Goal: Task Accomplishment & Management: Manage account settings

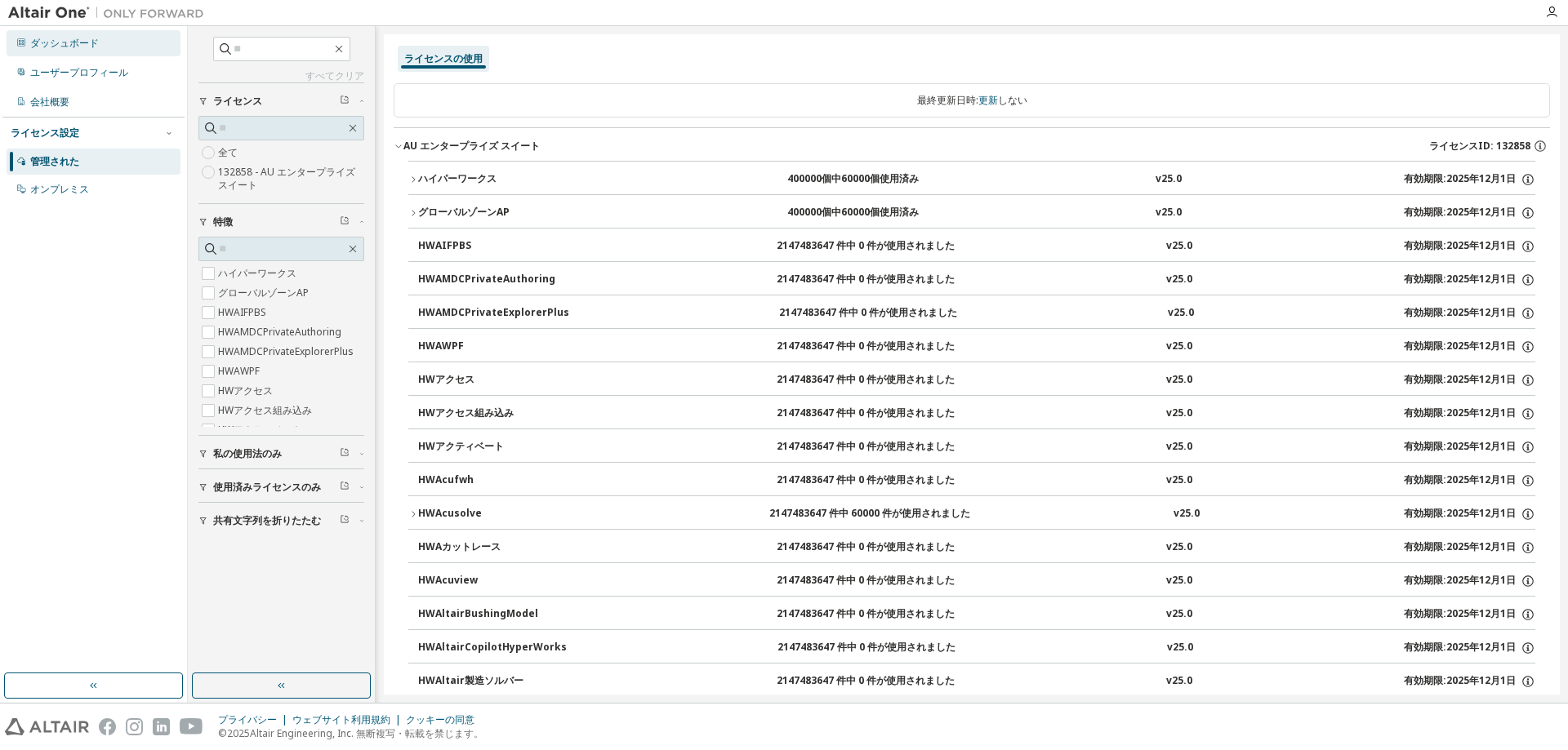
click at [110, 55] on div "ダッシュボード" at bounding box center [94, 43] width 174 height 26
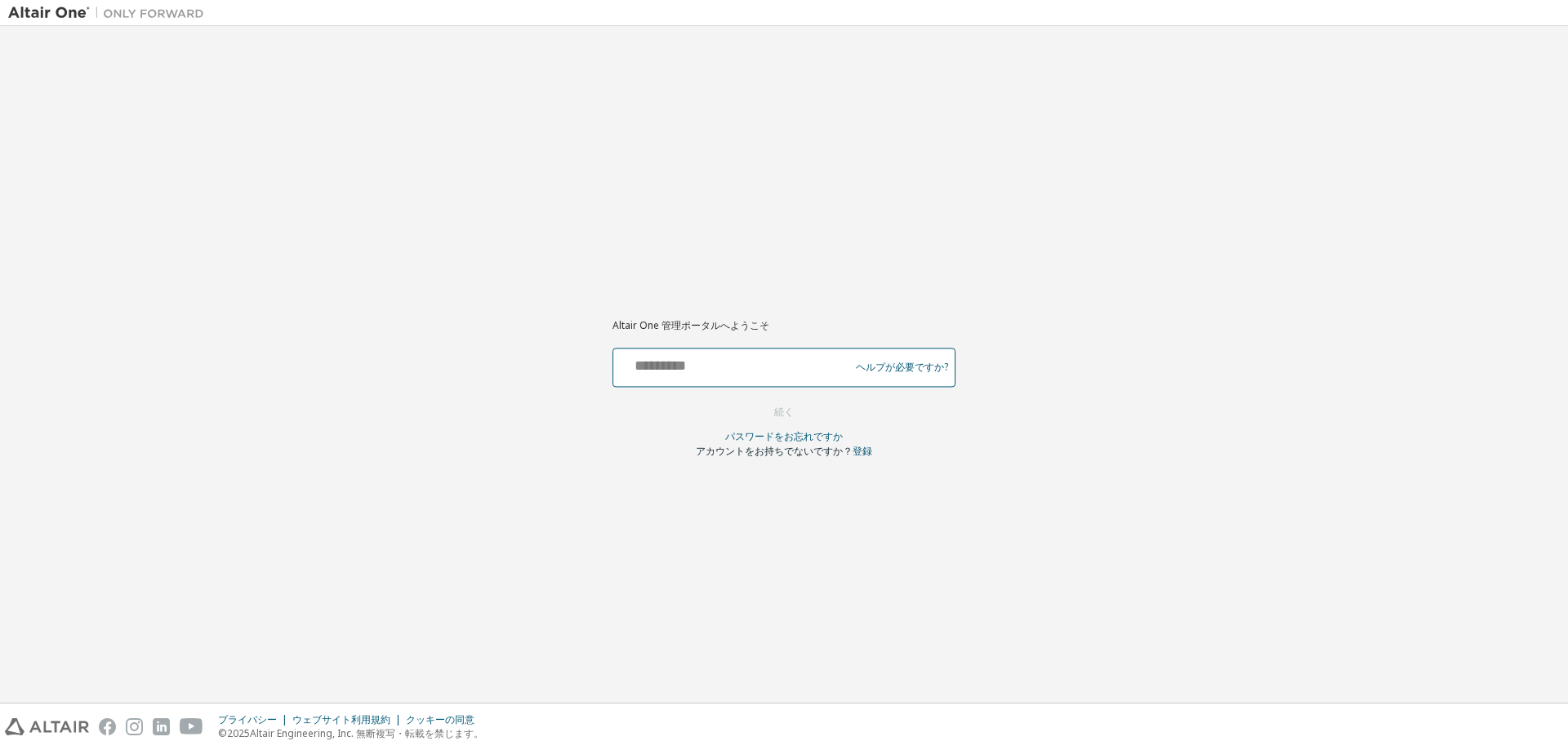
click at [738, 372] on input "text" at bounding box center [734, 364] width 228 height 24
type input "**********"
click at [782, 409] on font "続く" at bounding box center [784, 411] width 19 height 14
